Goal: Task Accomplishment & Management: Manage account settings

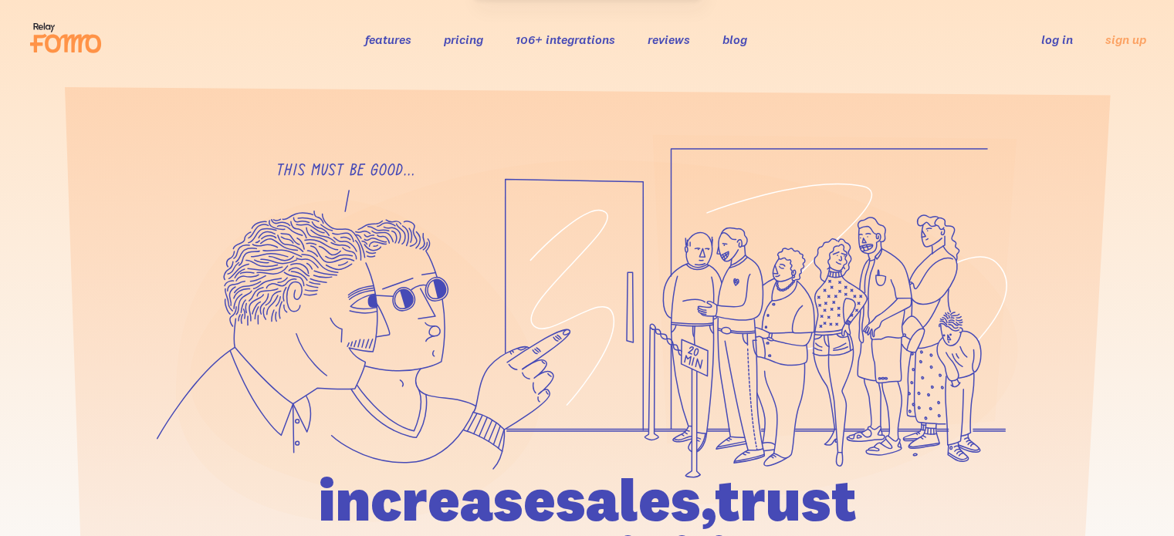
click at [1066, 40] on link "log in" at bounding box center [1057, 39] width 32 height 15
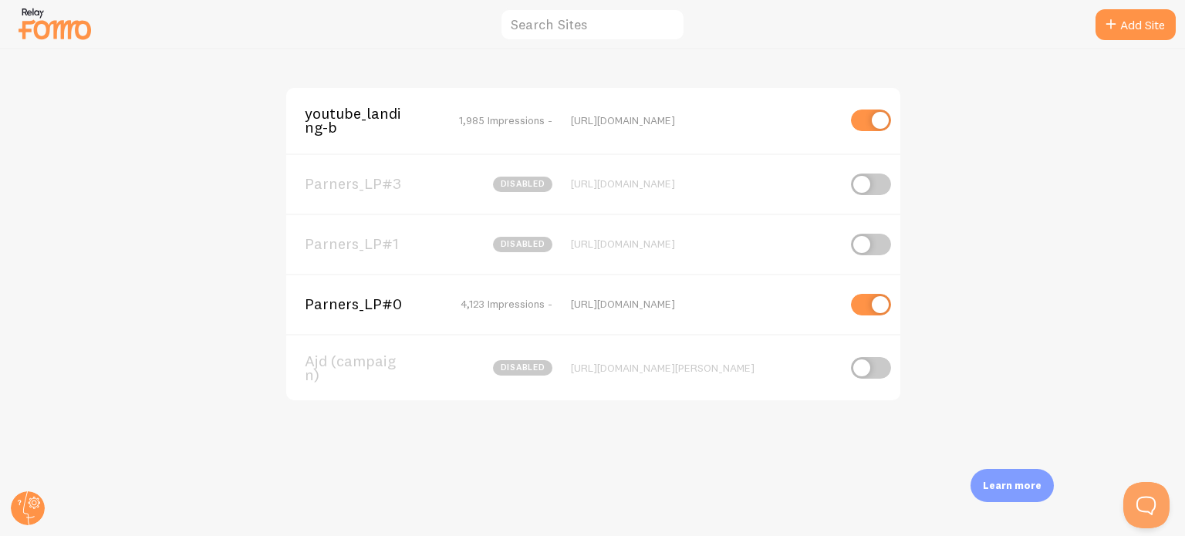
click at [343, 121] on span "youtube_landing-b" at bounding box center [367, 120] width 124 height 29
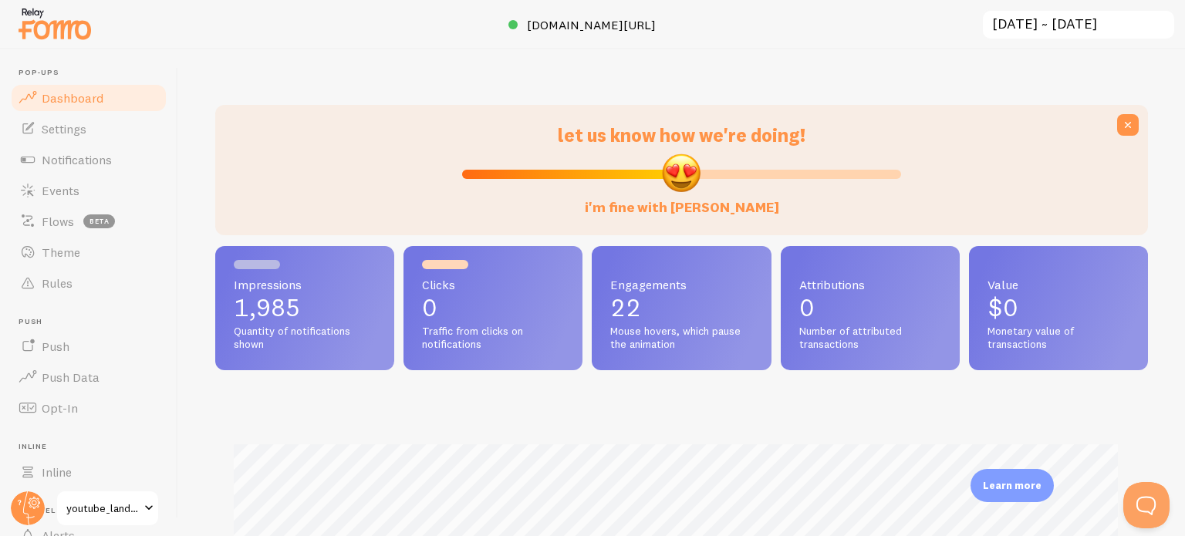
scroll to position [405, 921]
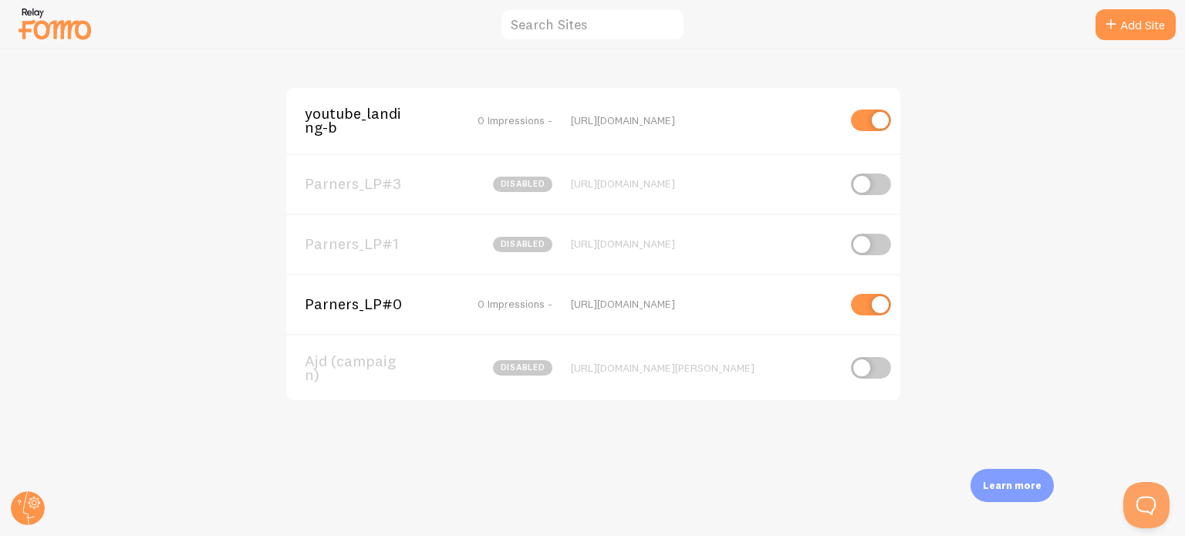
click at [375, 291] on div "Parners_LP#0 0 Impressions - https://campaign.ajd.co.kr/fx92a9h7c0ppl" at bounding box center [593, 304] width 614 height 60
click at [377, 297] on span "Parners_LP#0" at bounding box center [367, 304] width 124 height 14
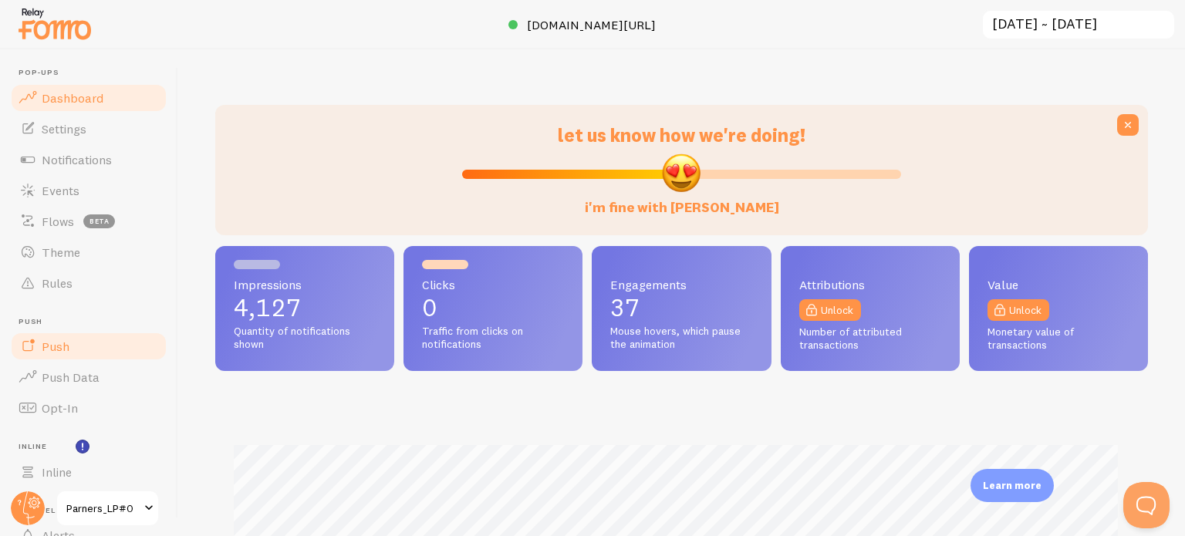
scroll to position [771252, 770736]
click at [66, 155] on span "Notifications" at bounding box center [77, 159] width 70 height 15
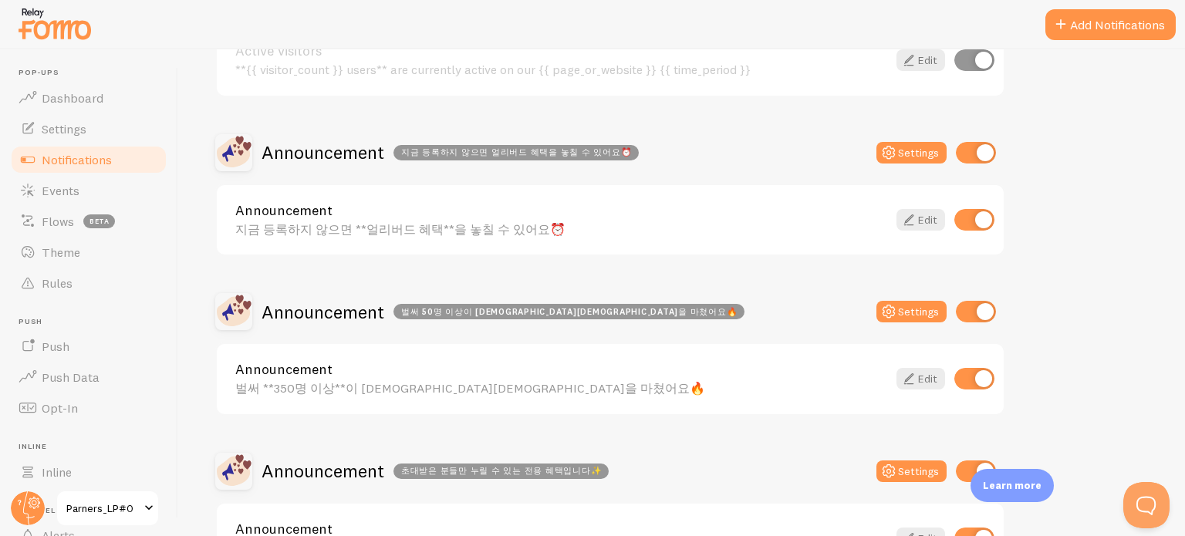
scroll to position [236, 0]
click at [728, 297] on div "Announcement 벌써 50명 이상이 사전예약을 마쳤어요🔥 Settings" at bounding box center [610, 312] width 790 height 37
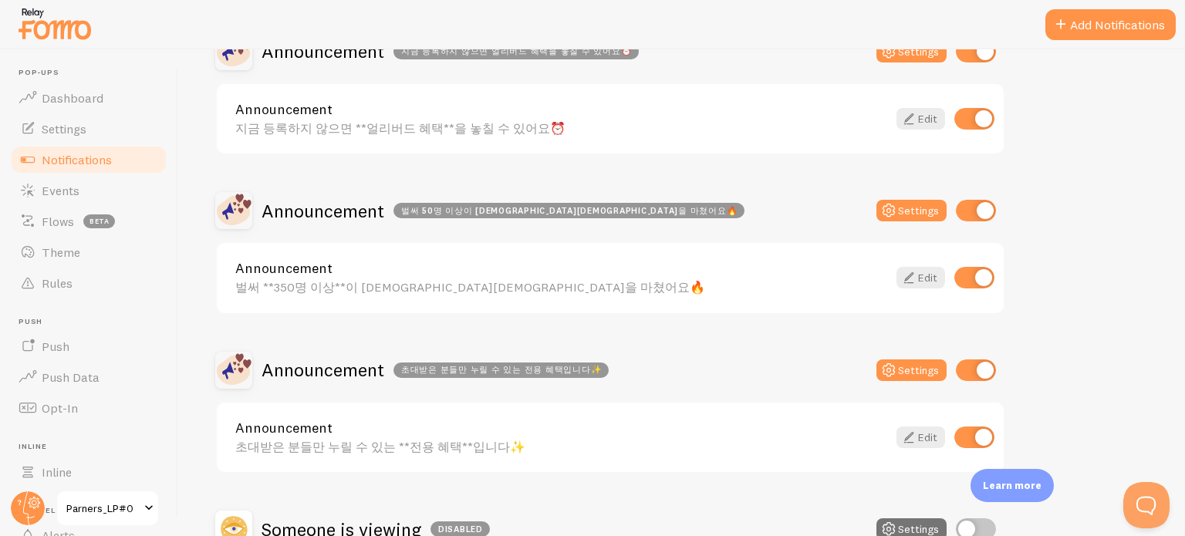
scroll to position [339, 0]
click at [931, 269] on link "Edit" at bounding box center [921, 277] width 49 height 22
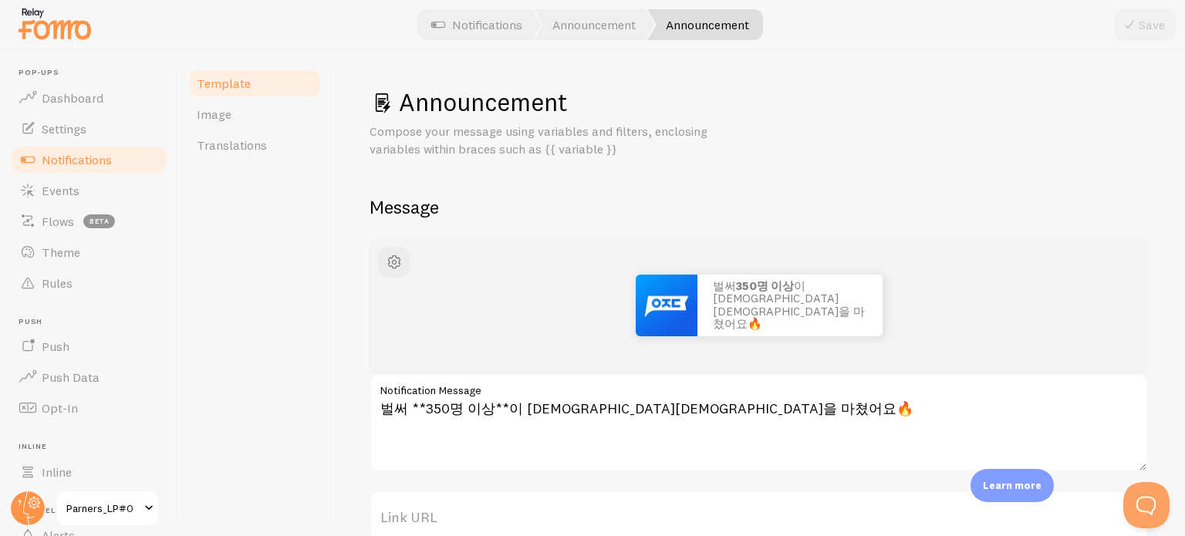
scroll to position [12, 0]
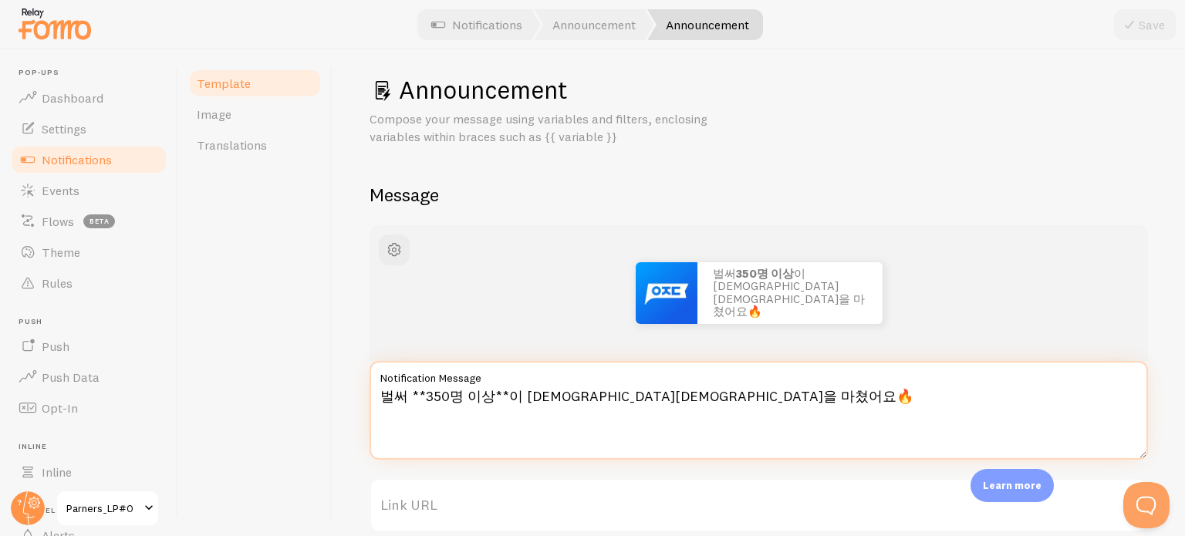
click at [441, 397] on textarea "벌써 **350명 이상**이 사전예약을 마쳤어요🔥" at bounding box center [759, 410] width 779 height 99
type textarea "벌써 **400명 이상**이 사전예약을 마쳤어요🔥"
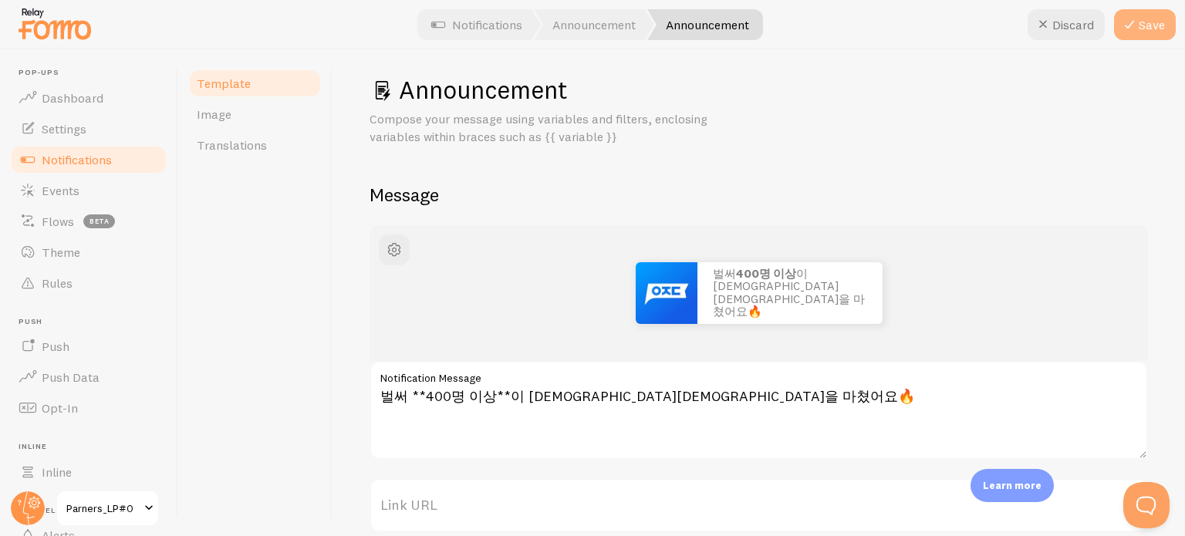
click at [1142, 25] on button "Save" at bounding box center [1145, 24] width 62 height 31
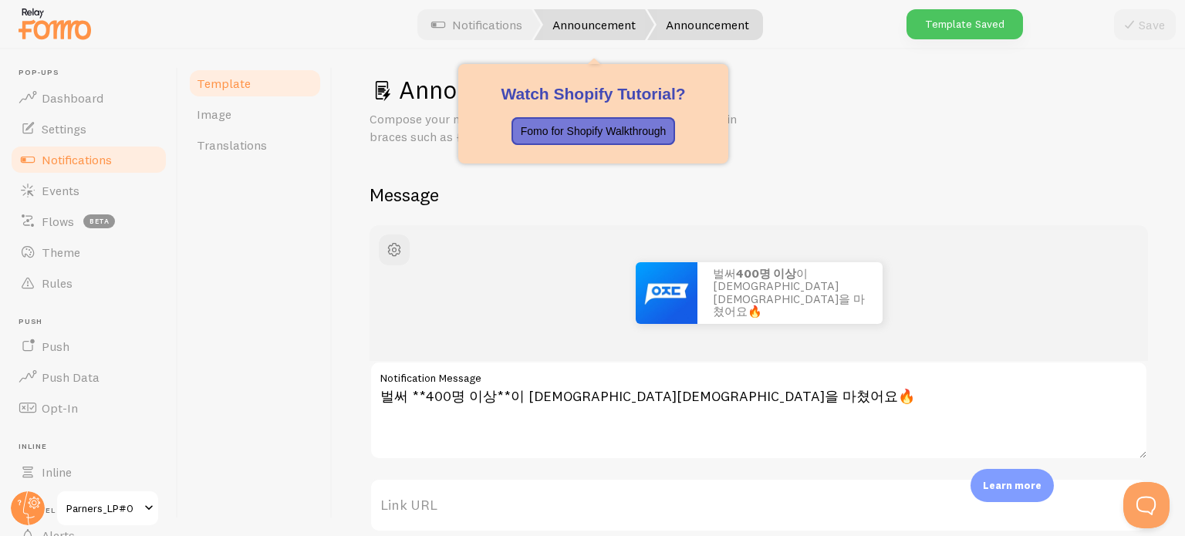
click at [597, 30] on link "Announcement" at bounding box center [594, 24] width 120 height 31
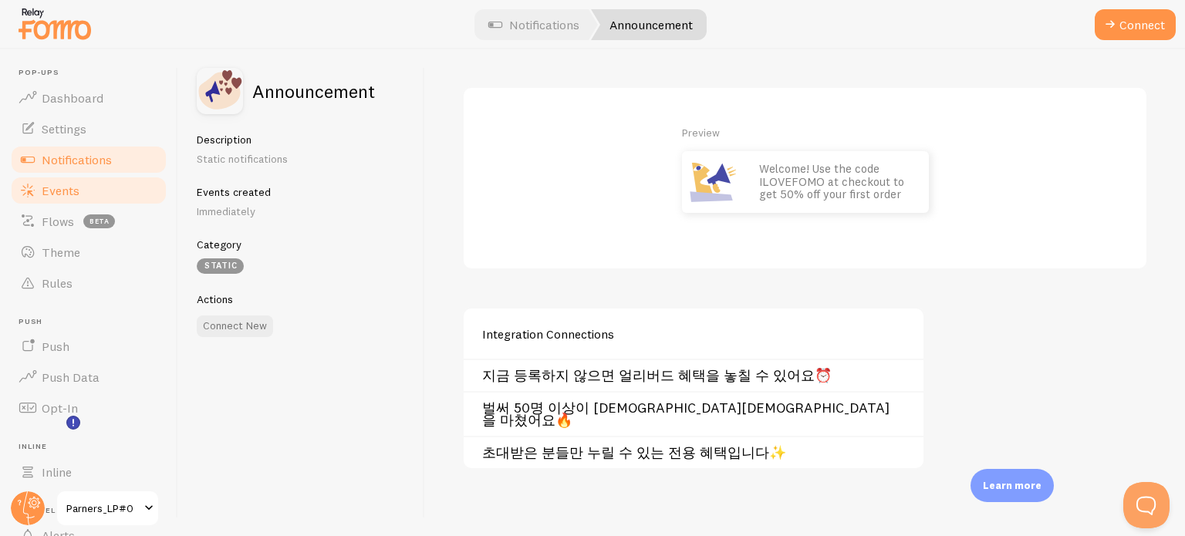
scroll to position [132, 0]
